Goal: Task Accomplishment & Management: Complete application form

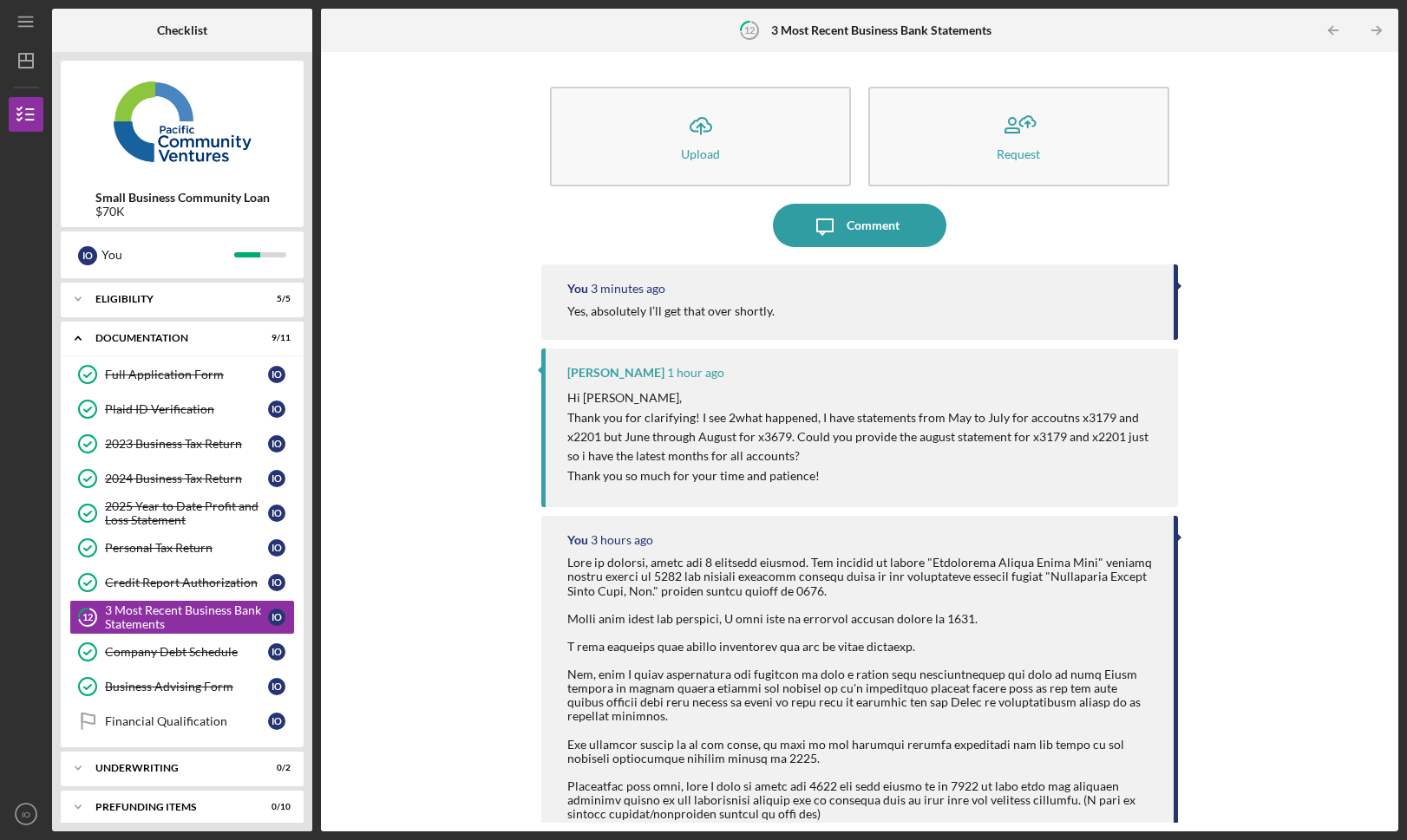
scroll to position [8, 0]
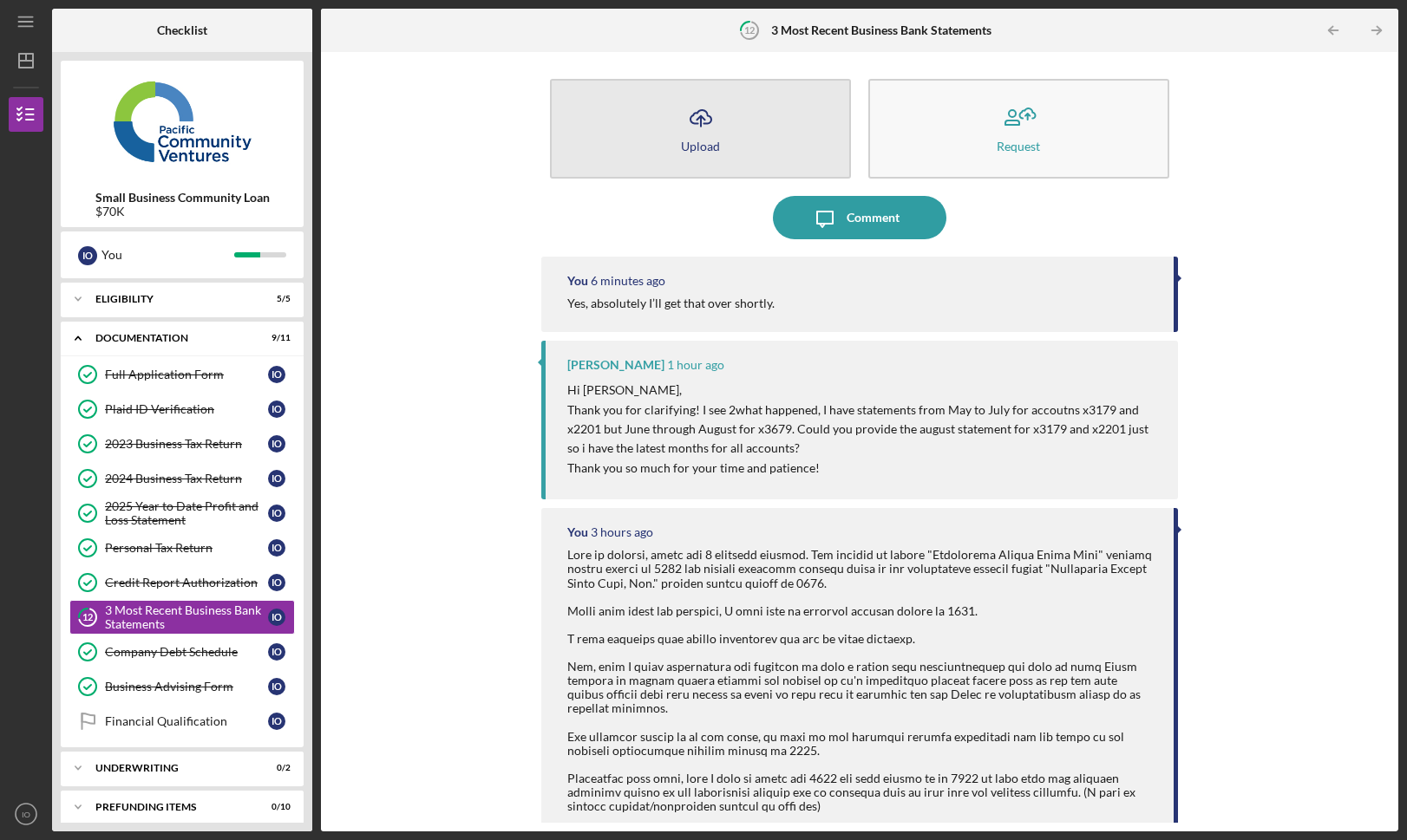
click at [802, 148] on button "Icon/Upload Upload" at bounding box center [700, 129] width 301 height 100
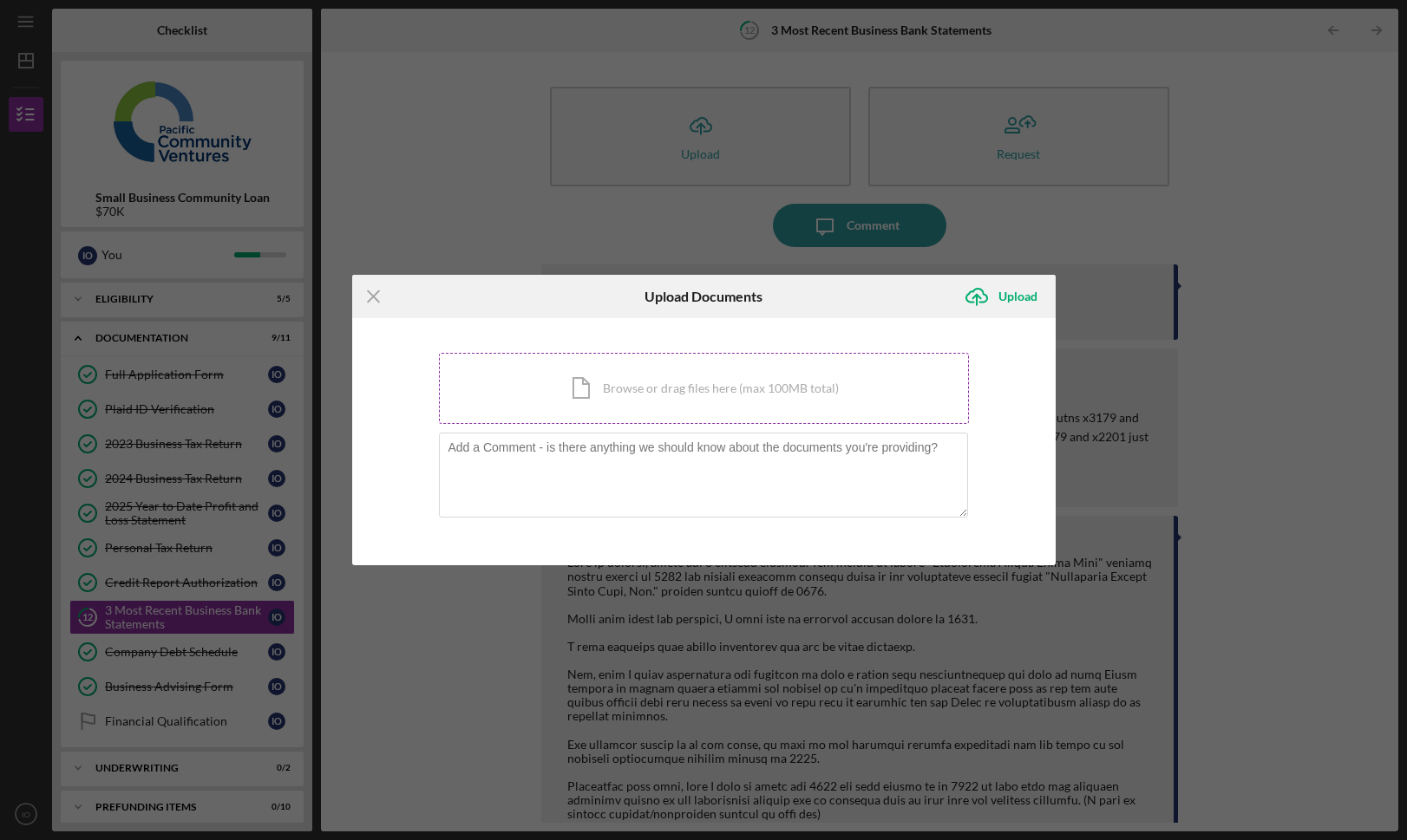
click at [734, 369] on div "Icon/Document Browse or drag files here (max 100MB total) Tap to choose files o…" at bounding box center [704, 388] width 530 height 71
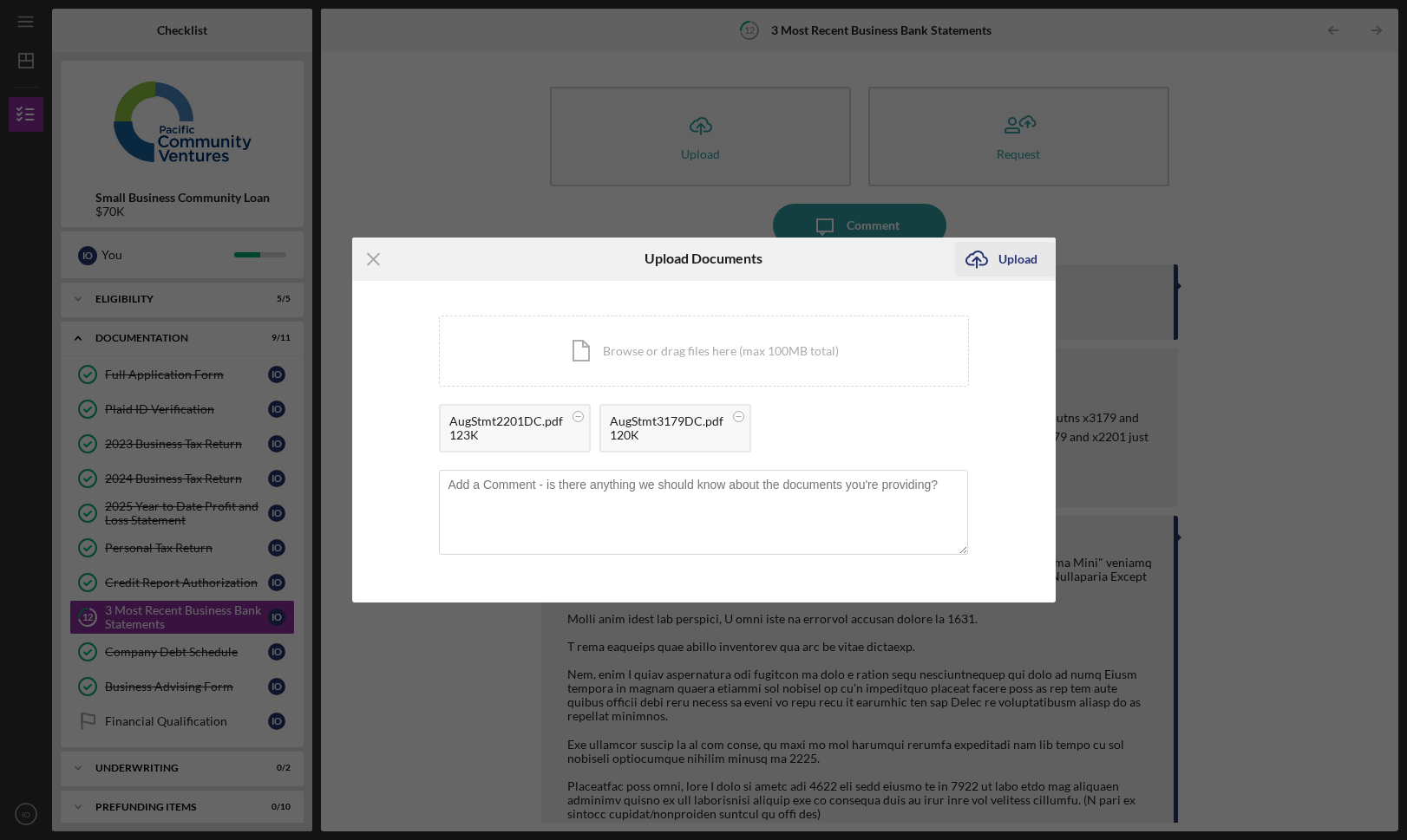
click at [1035, 262] on div "Upload" at bounding box center [1018, 259] width 39 height 35
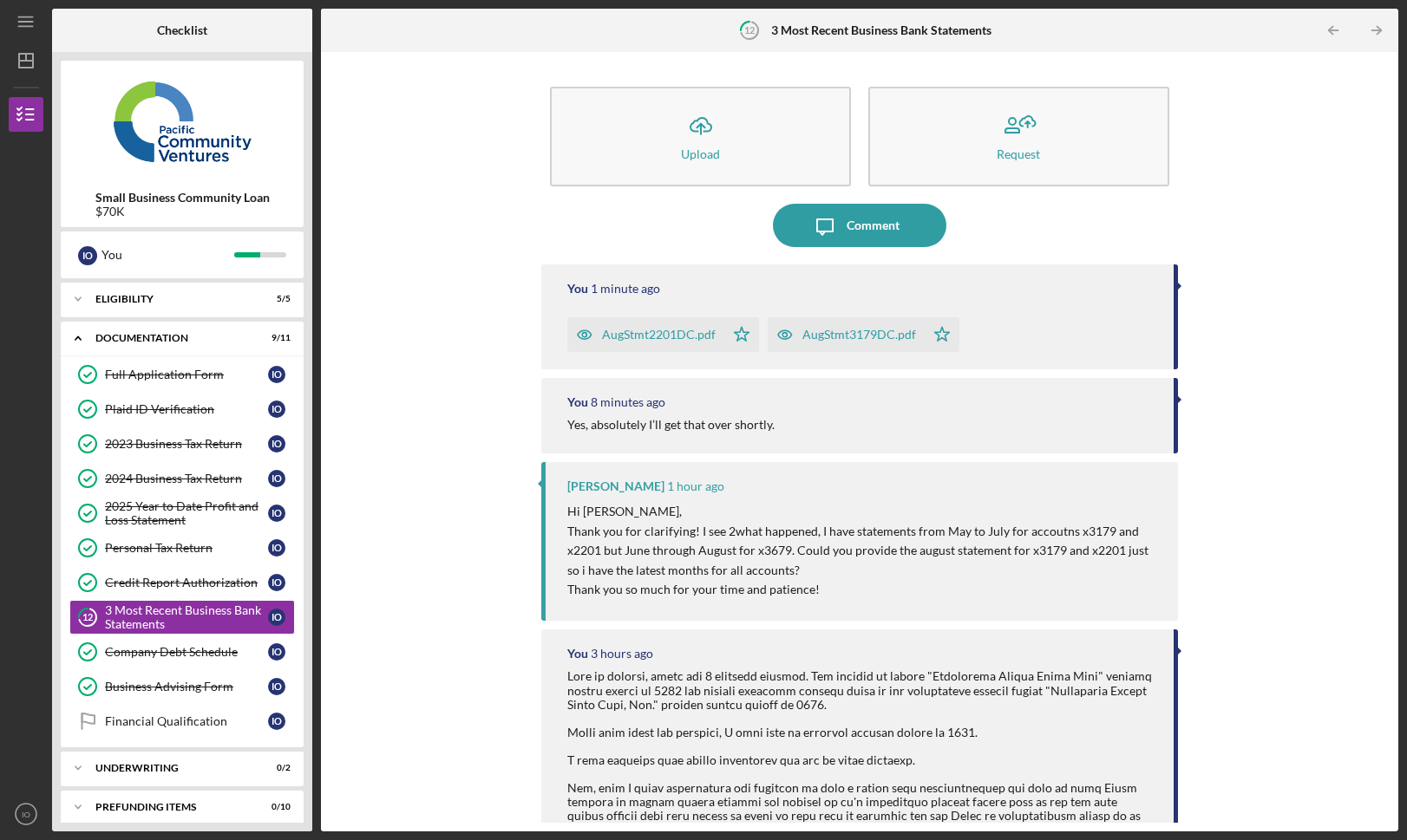
scroll to position [70, 0]
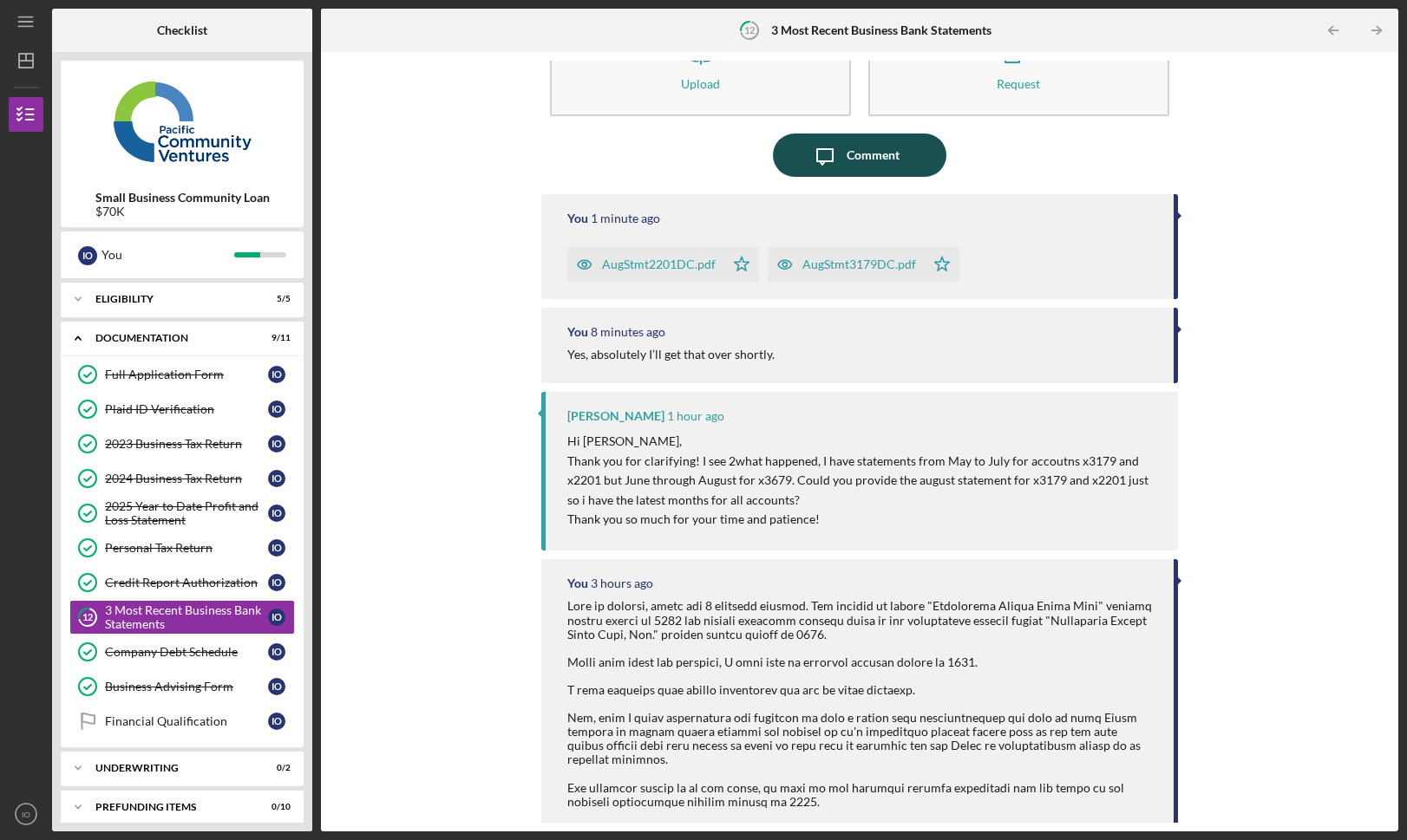
click at [864, 156] on div "Comment" at bounding box center [873, 155] width 53 height 44
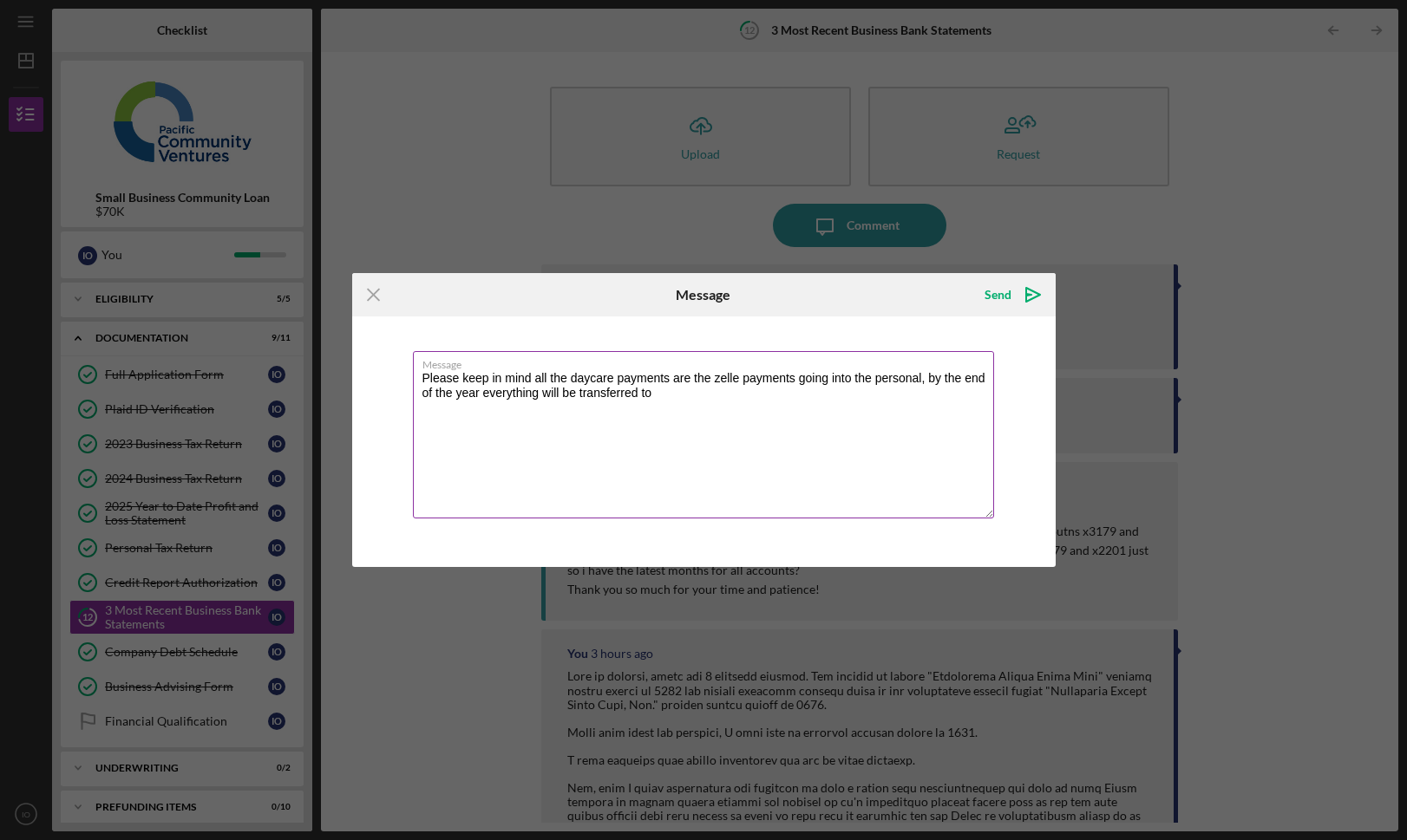
drag, startPoint x: 698, startPoint y: 404, endPoint x: 930, endPoint y: 383, distance: 232.9
click at [930, 383] on textarea "Please keep in mind all the daycare payments are the zelle payments going into …" at bounding box center [703, 435] width 581 height 167
click at [586, 392] on textarea "Please keep in mind all the daycare payments are the zelle payments going into …" at bounding box center [703, 435] width 581 height 167
type textarea "Please keep in mind all the daycare payments are the zelle payments going into …"
click at [1004, 293] on div "Send" at bounding box center [999, 295] width 27 height 35
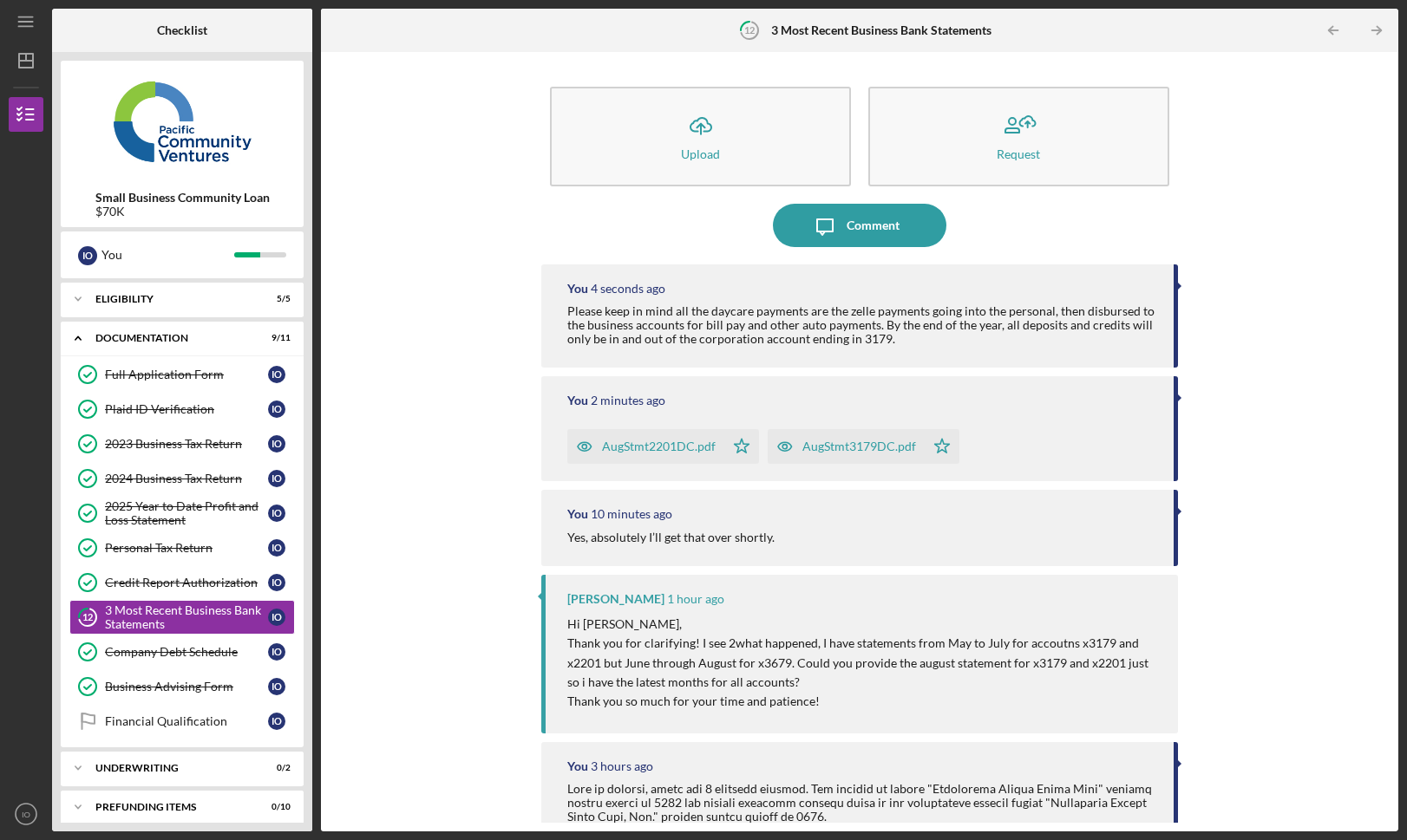
click at [502, 196] on div "Icon/Upload Upload Request Icon/Message Comment You 4 seconds ago Please keep i…" at bounding box center [860, 442] width 1060 height 763
